Goal: Find specific page/section: Find specific page/section

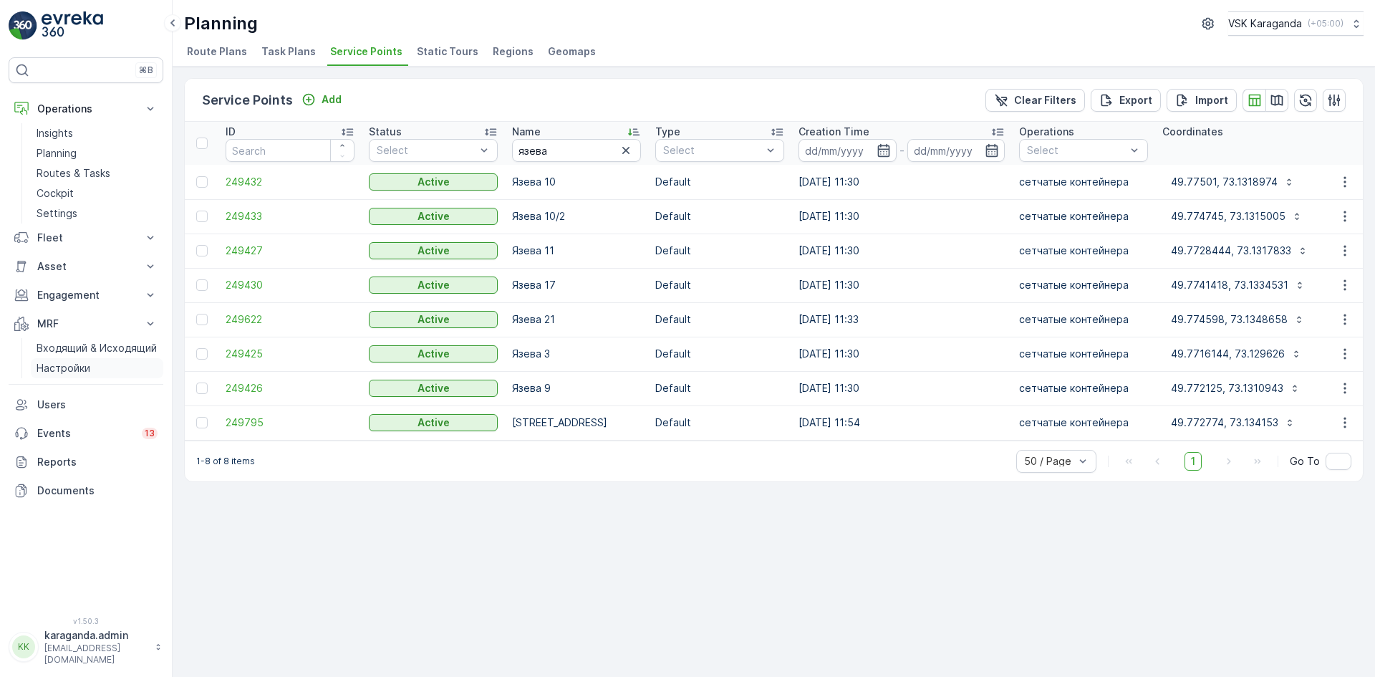
click at [75, 360] on link "Настройки" at bounding box center [97, 368] width 133 height 20
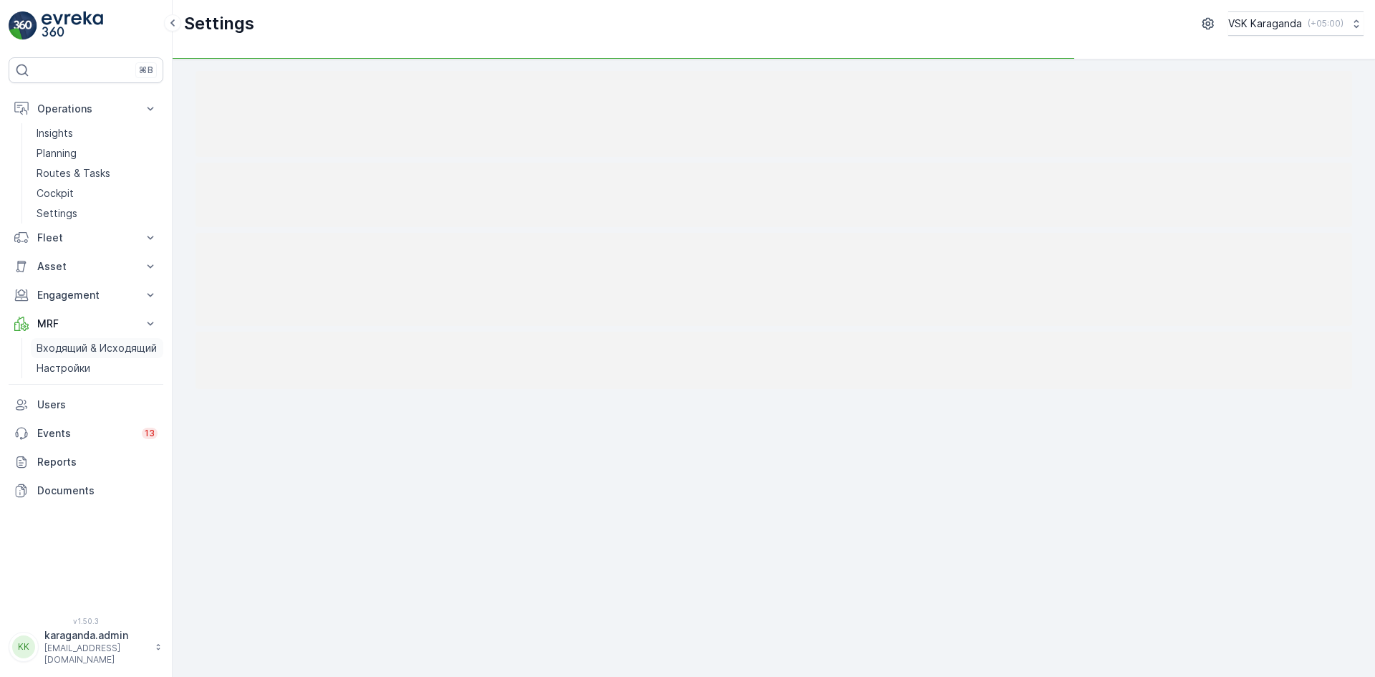
click at [77, 350] on p "Входящий & Исходящий" at bounding box center [97, 348] width 120 height 14
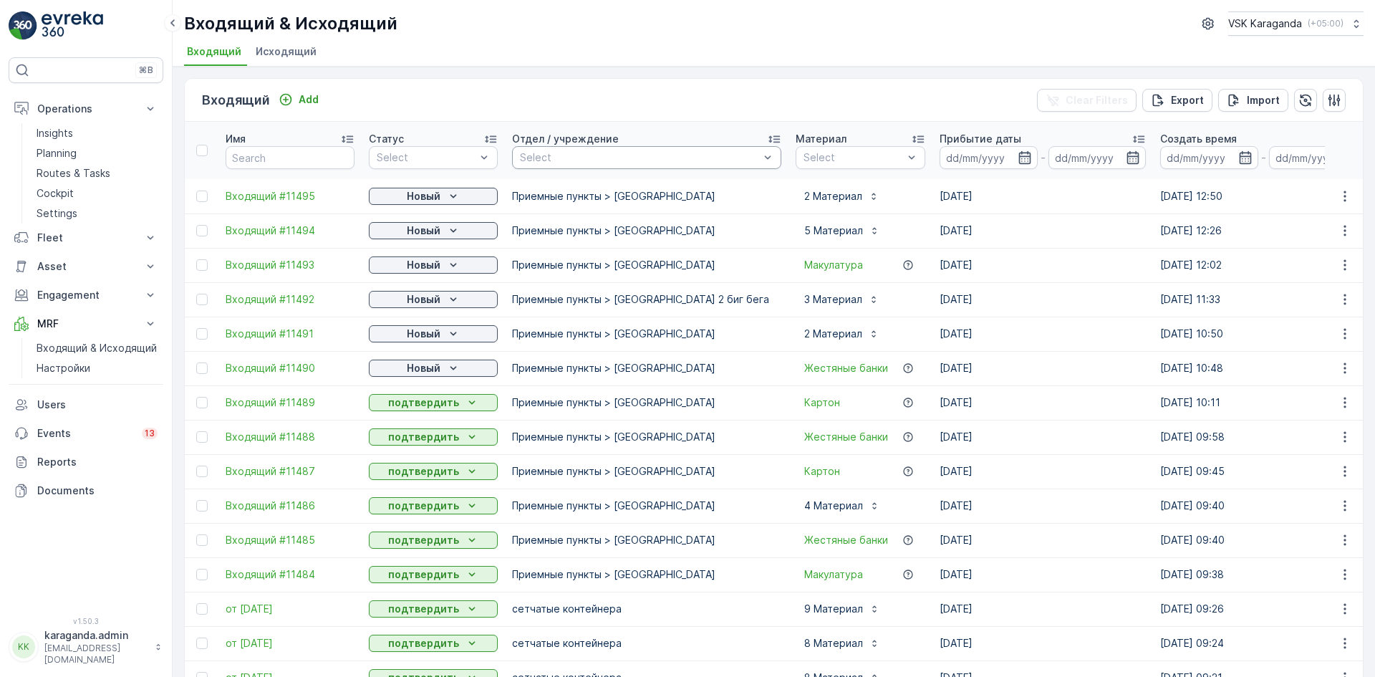
click at [761, 166] on div at bounding box center [768, 157] width 14 height 21
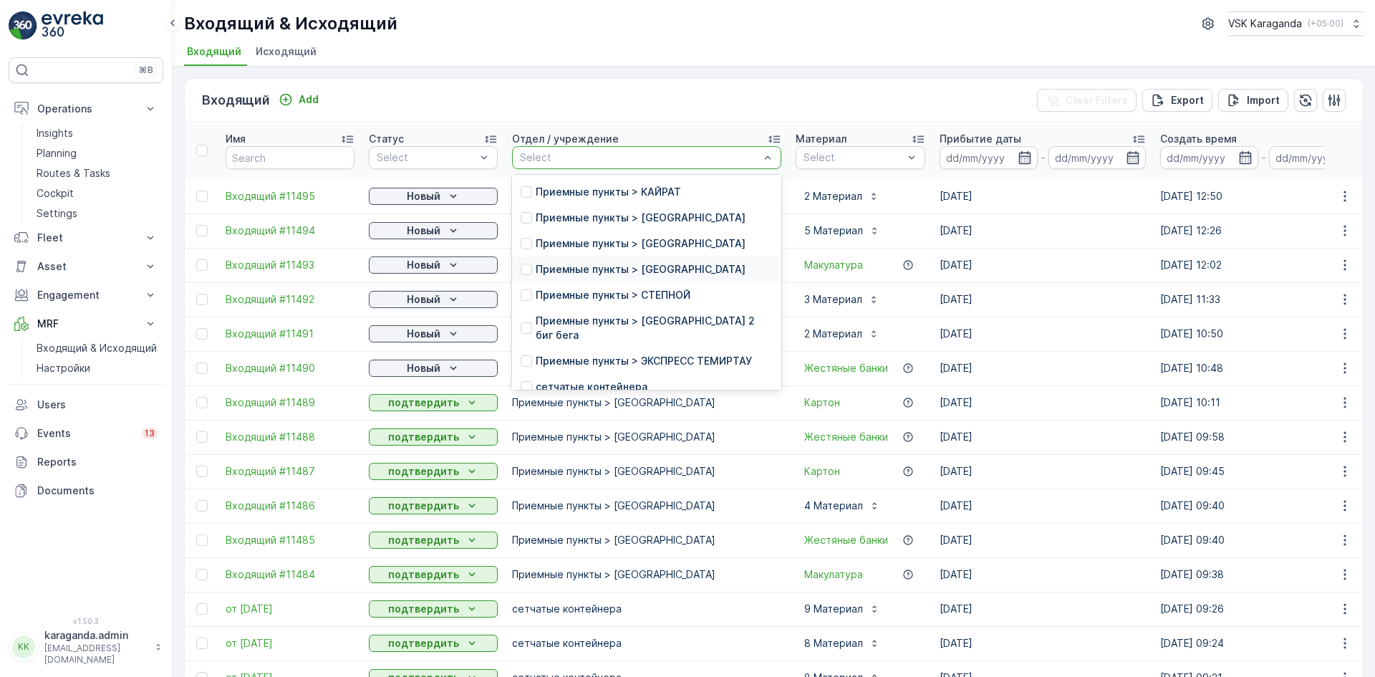
scroll to position [215, 0]
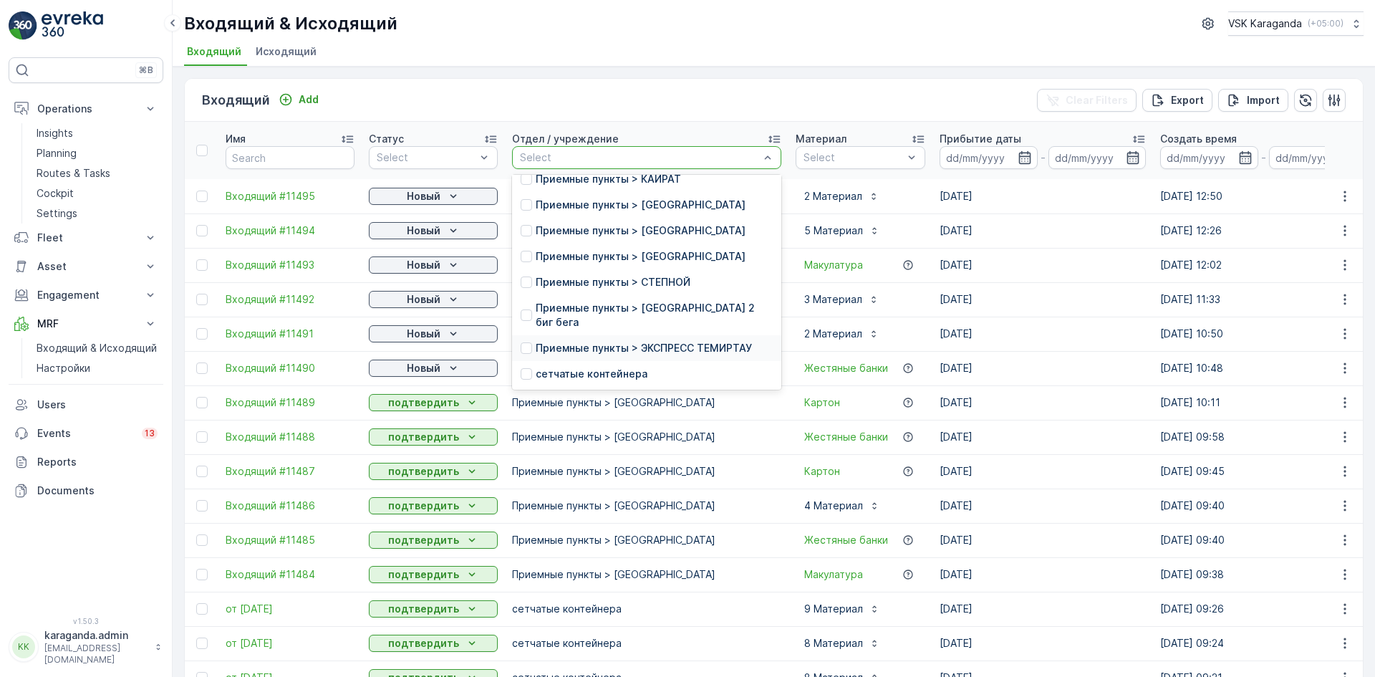
click at [627, 352] on p "Приемные пункты > ЭКСПРЕСС ТЕМИРТАУ" at bounding box center [644, 348] width 216 height 14
